Goal: Find specific page/section: Find specific page/section

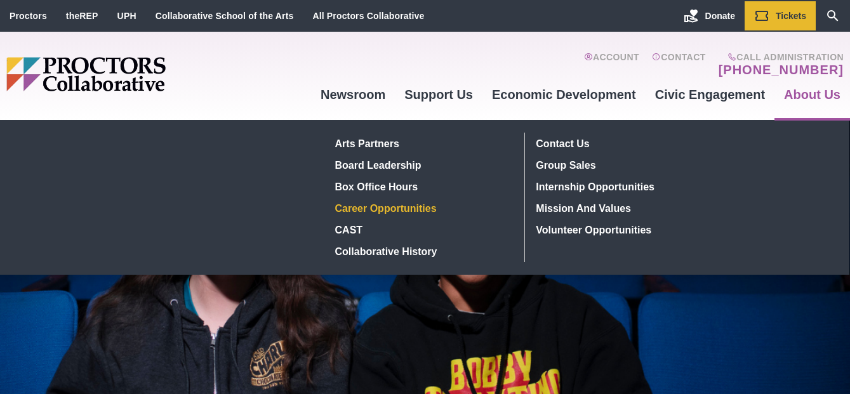
click at [399, 209] on link "Career Opportunities" at bounding box center [422, 208] width 185 height 22
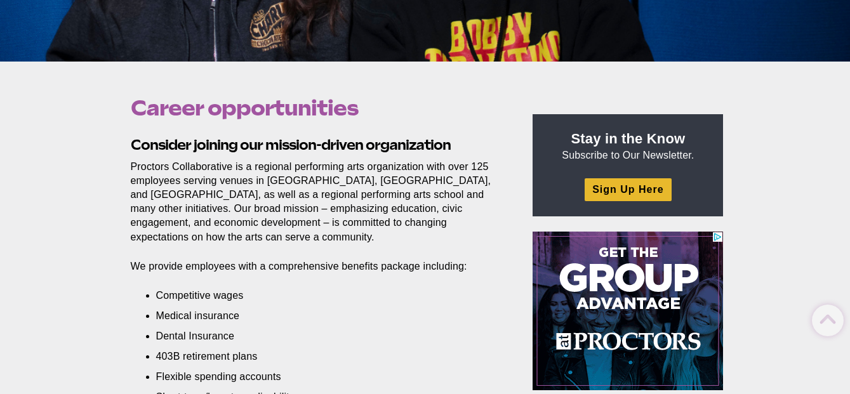
scroll to position [367, 0]
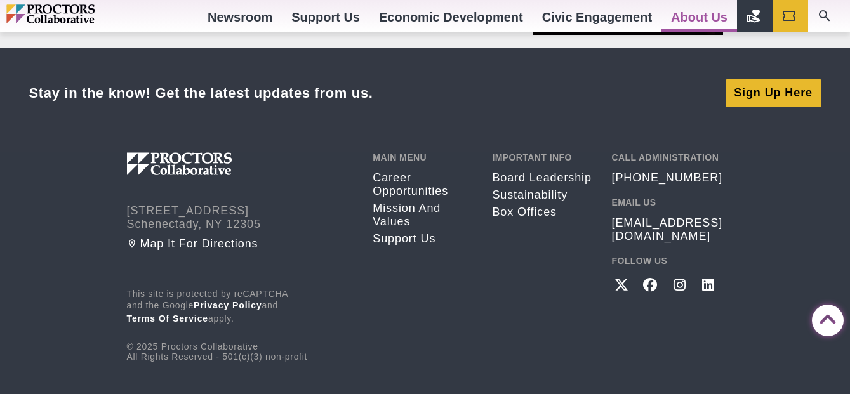
scroll to position [1207, 0]
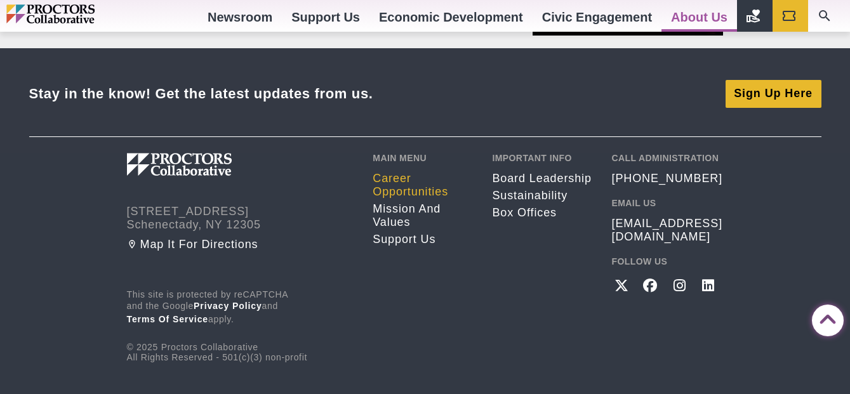
click at [401, 183] on link "Career opportunities" at bounding box center [423, 185] width 100 height 27
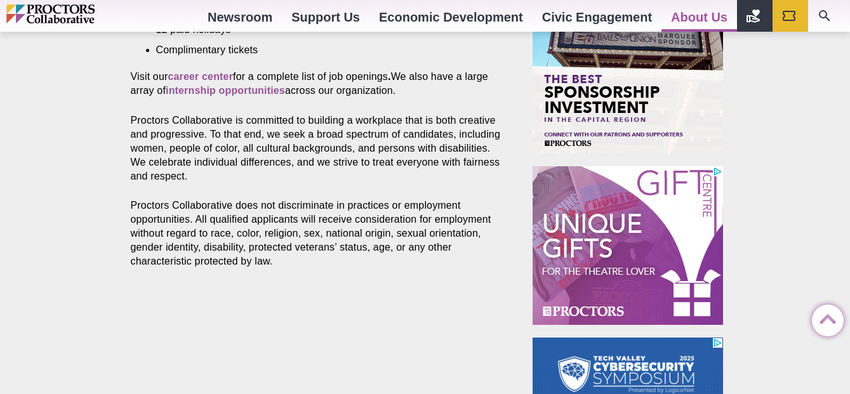
scroll to position [749, 0]
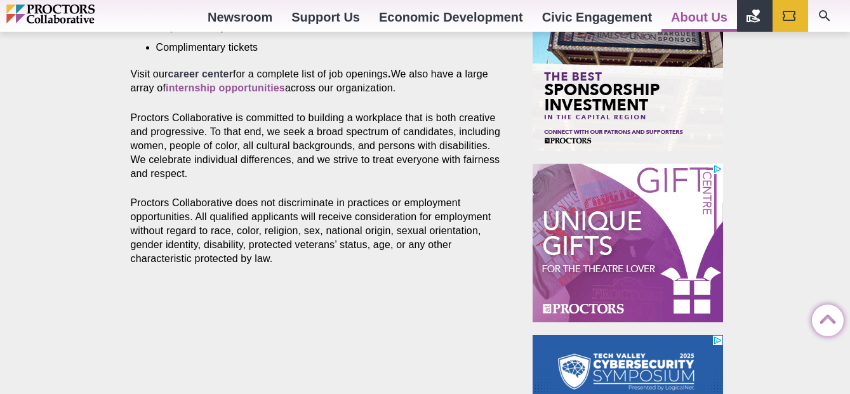
click at [214, 77] on strong "career center" at bounding box center [200, 74] width 65 height 11
